Goal: Task Accomplishment & Management: Use online tool/utility

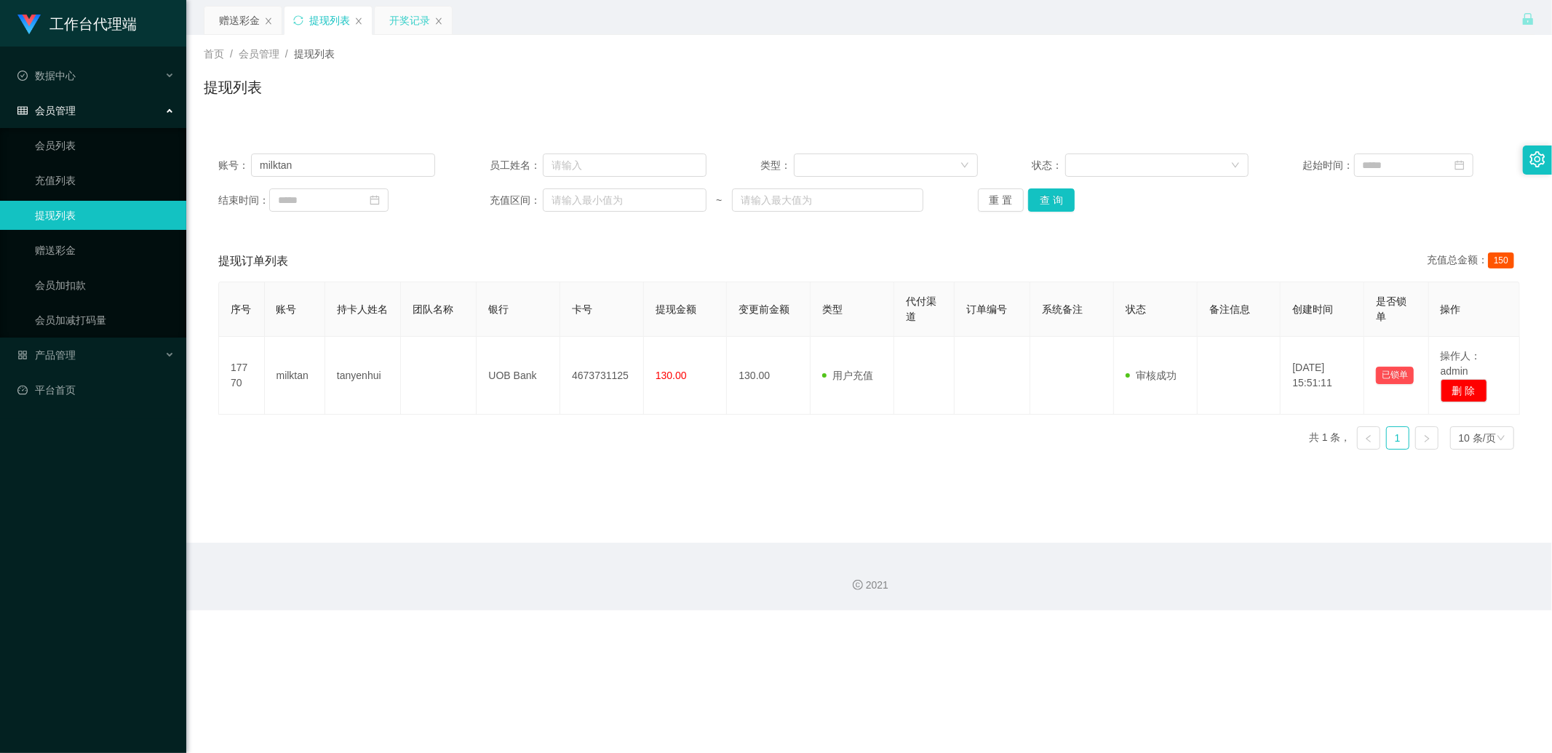
click at [395, 23] on div "开奖记录" at bounding box center [409, 21] width 41 height 28
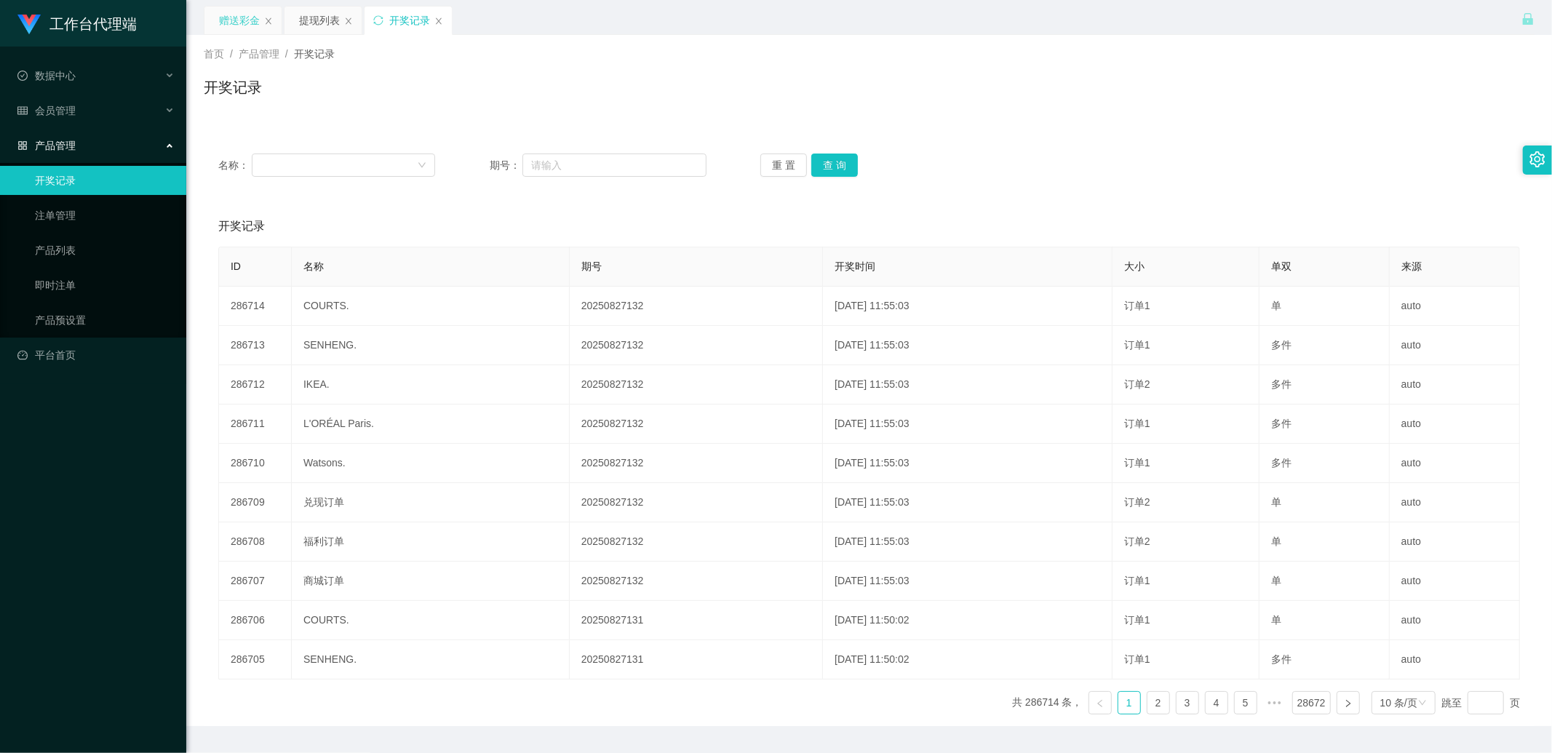
click at [244, 20] on div "赠送彩金" at bounding box center [239, 21] width 41 height 28
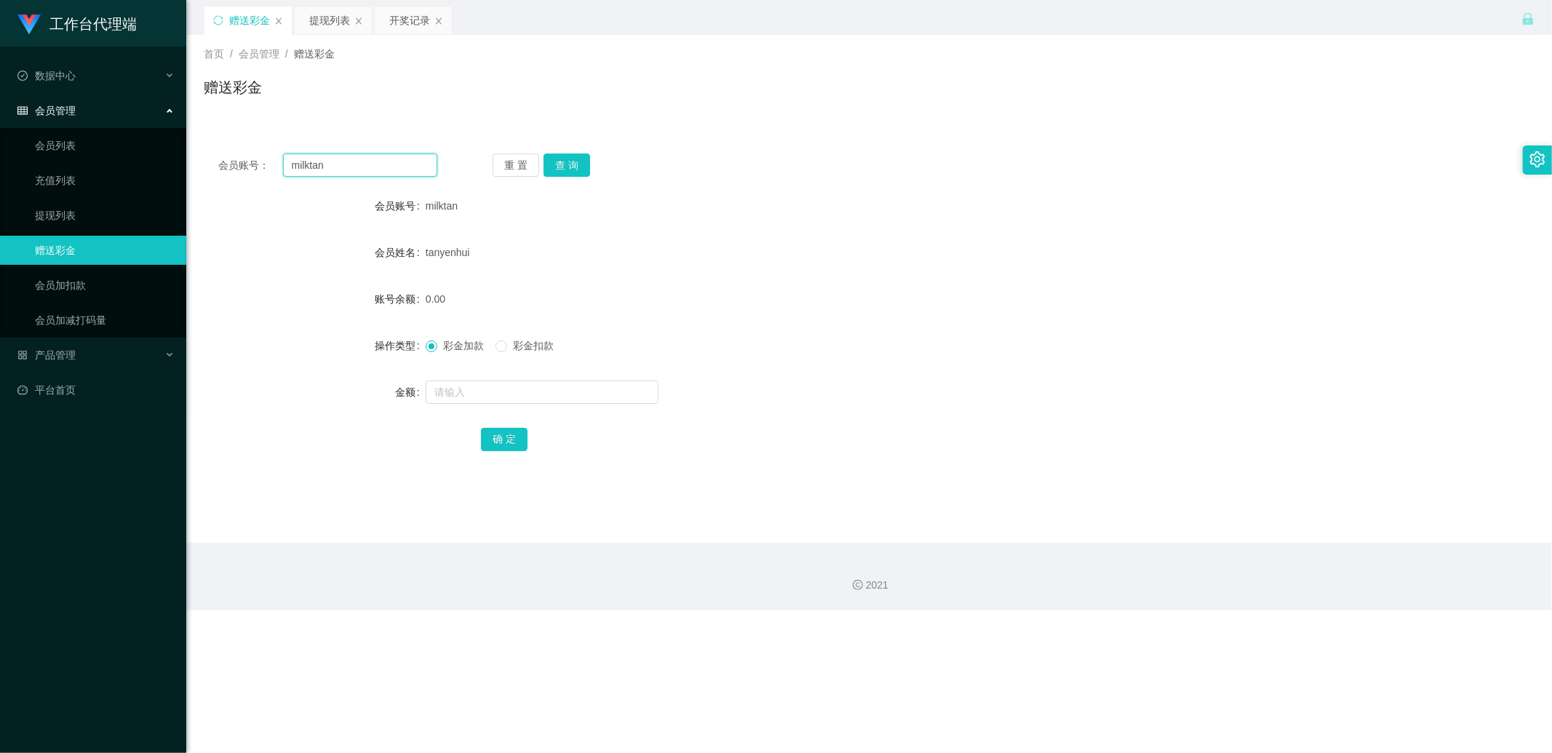
click at [361, 171] on input "milktan" at bounding box center [360, 164] width 155 height 23
paste input "6581494161"
type input "6581494161"
click at [566, 159] on button "查 询" at bounding box center [566, 164] width 47 height 23
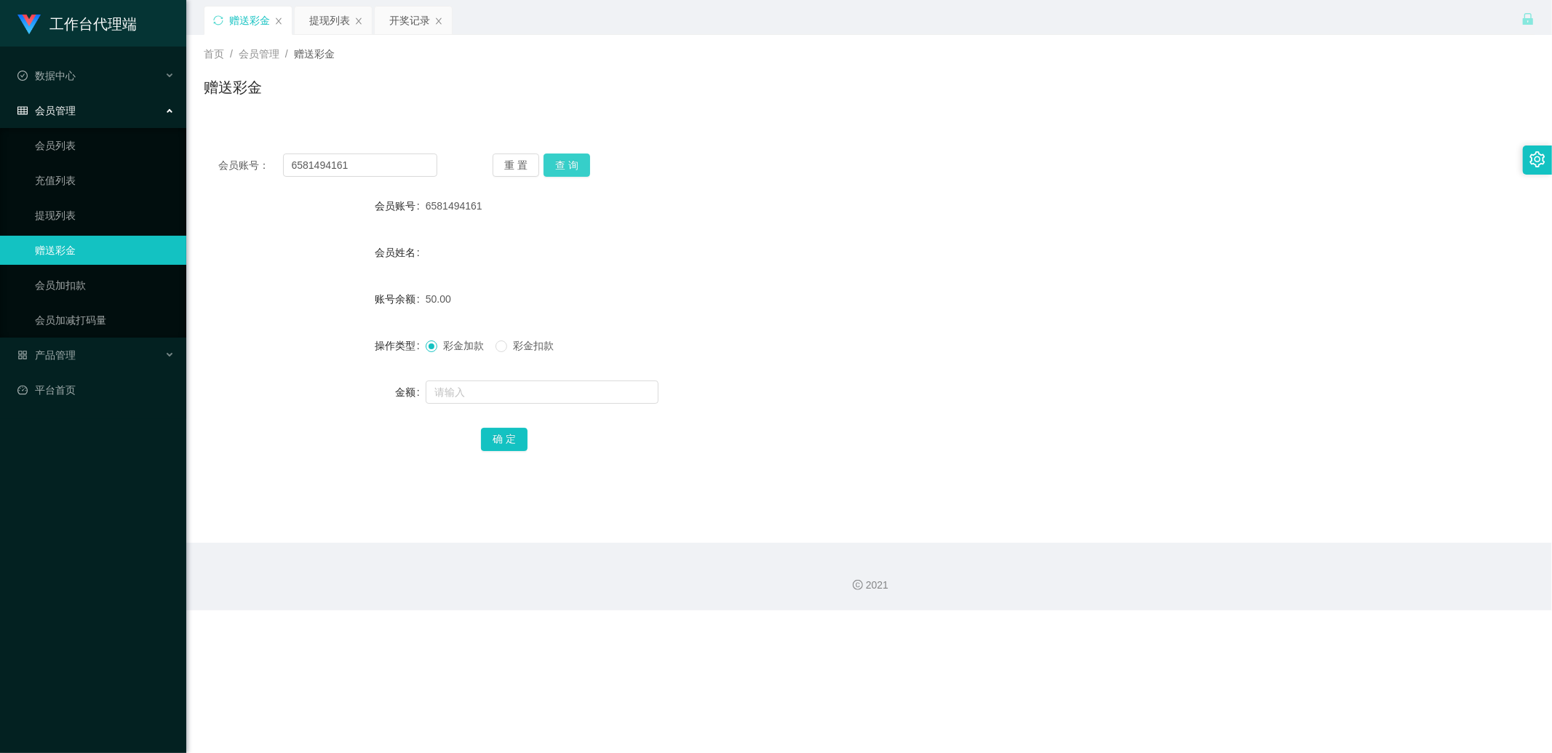
click at [567, 157] on button "查 询" at bounding box center [566, 164] width 47 height 23
click at [579, 160] on button "查 询" at bounding box center [566, 164] width 47 height 23
click at [558, 157] on button "查 询" at bounding box center [566, 164] width 47 height 23
click at [563, 155] on button "查 询" at bounding box center [566, 164] width 47 height 23
click at [584, 172] on button "查 询" at bounding box center [566, 164] width 47 height 23
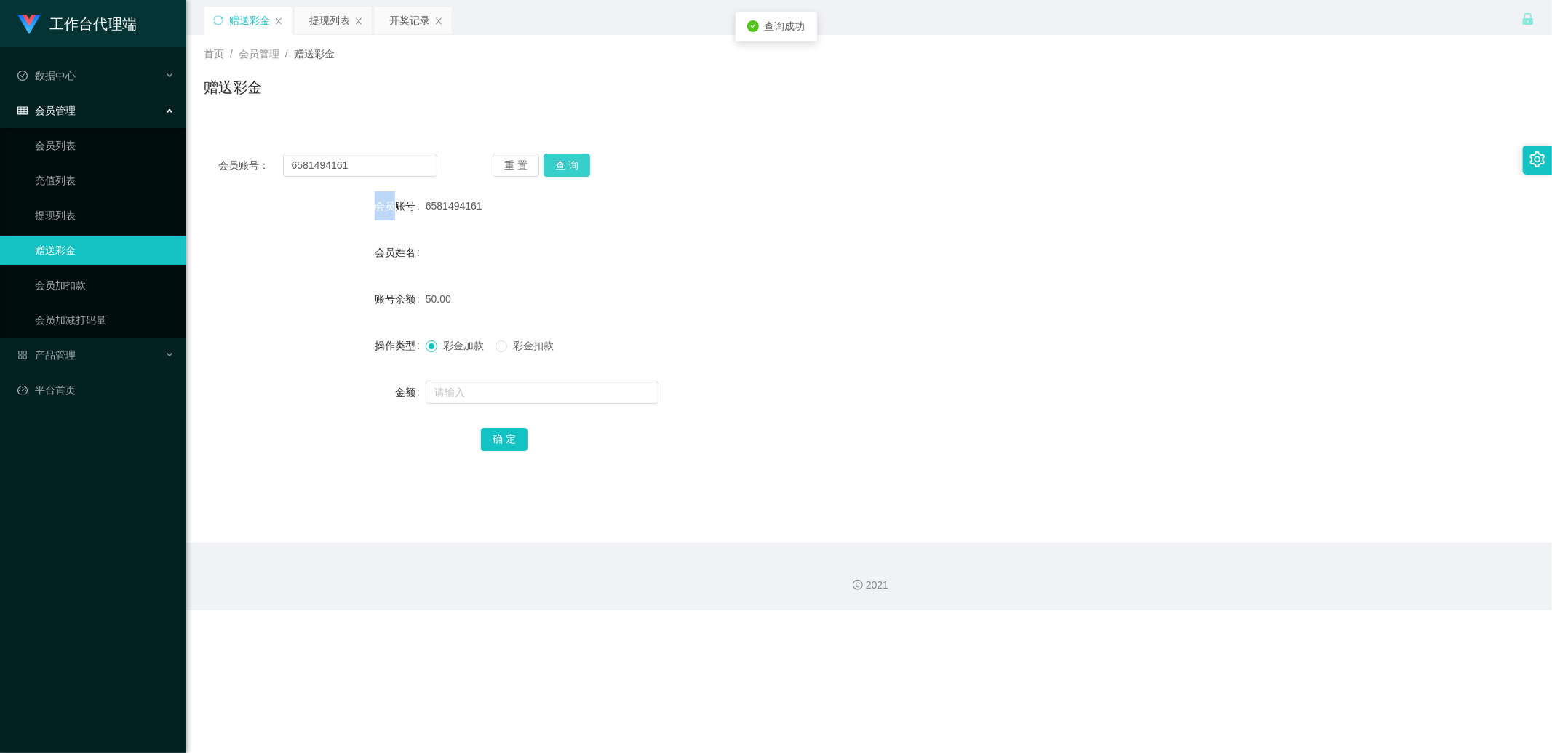
click at [584, 172] on div "重 置 查 询" at bounding box center [601, 164] width 219 height 23
click at [475, 383] on input "text" at bounding box center [542, 391] width 233 height 23
type input "100"
click at [490, 438] on button "确 定" at bounding box center [504, 439] width 47 height 23
click at [580, 156] on button "查 询" at bounding box center [566, 164] width 47 height 23
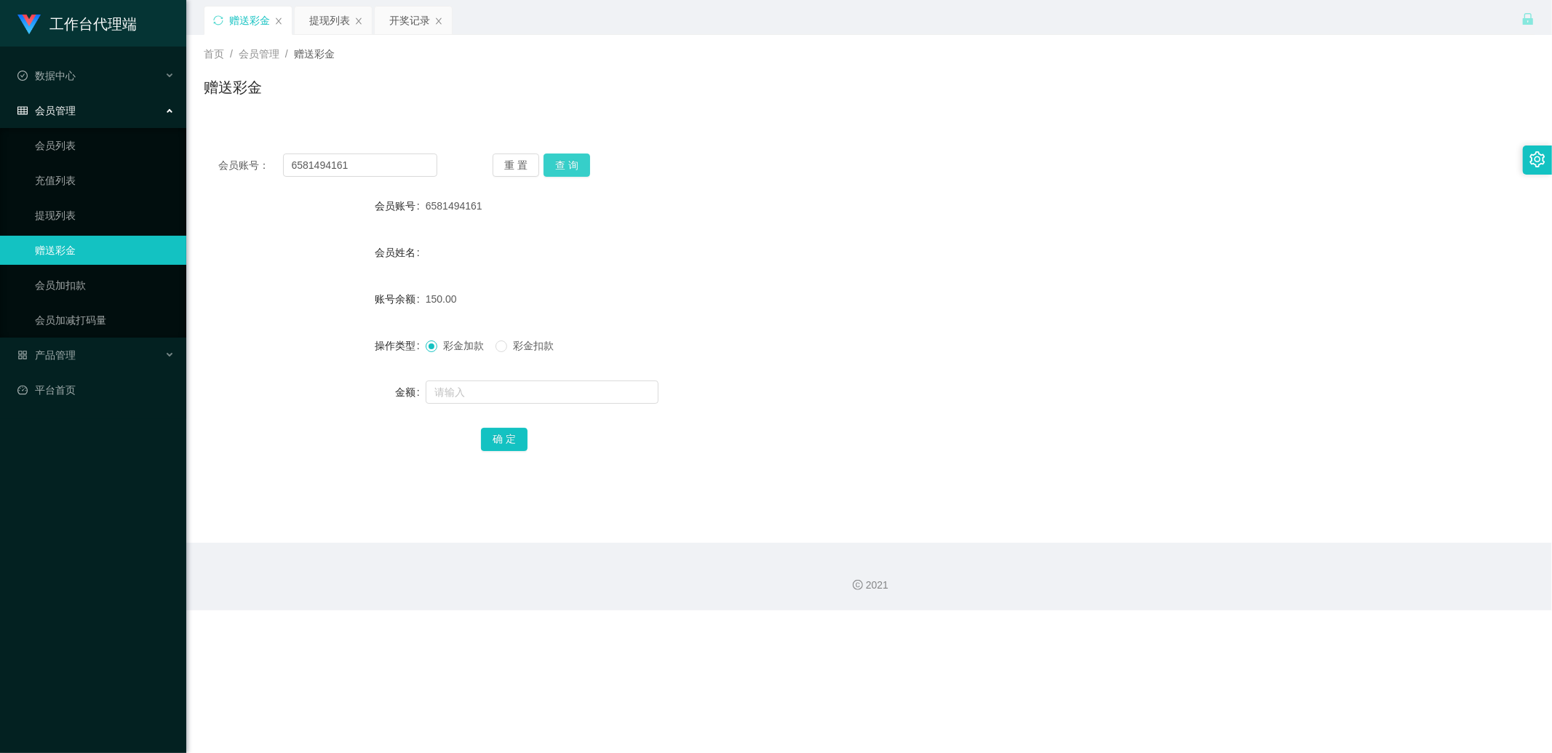
click at [566, 156] on button "查 询" at bounding box center [566, 164] width 47 height 23
click at [377, 168] on input "6581494161" at bounding box center [360, 164] width 155 height 23
